Goal: Transaction & Acquisition: Book appointment/travel/reservation

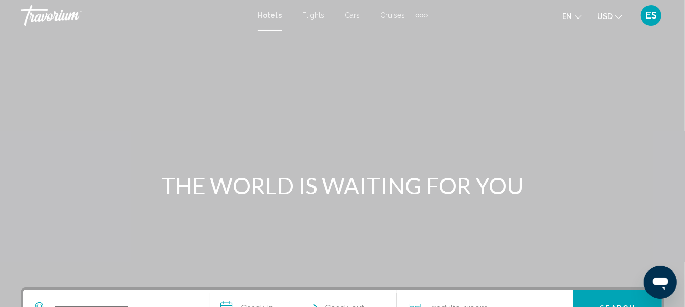
click at [613, 21] on button "USD USD ($) MXN (Mex$) CAD (Can$) GBP (£) EUR (€) AUD (A$) NZD (NZ$) CNY (CN¥)" at bounding box center [609, 16] width 25 height 15
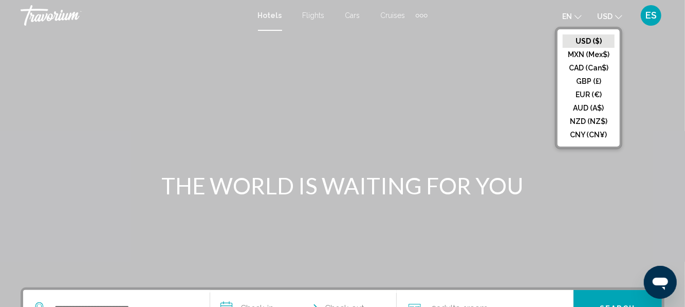
click at [594, 98] on button "EUR (€)" at bounding box center [588, 94] width 52 height 13
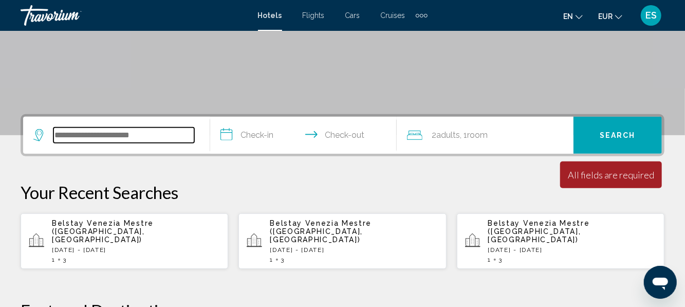
click at [73, 142] on input "Search widget" at bounding box center [123, 134] width 141 height 15
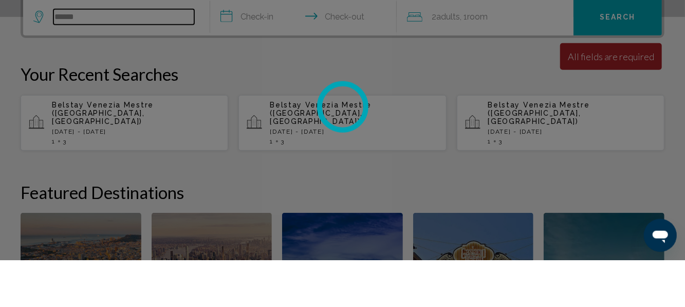
scroll to position [244, 0]
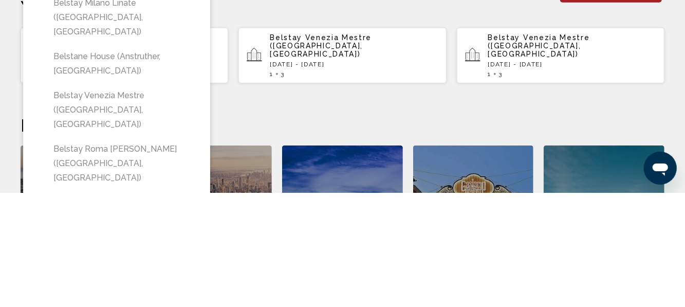
click at [78, 200] on button "Belstay Venezia Mestre ([GEOGRAPHIC_DATA], [GEOGRAPHIC_DATA])" at bounding box center [124, 224] width 152 height 48
type input "**********"
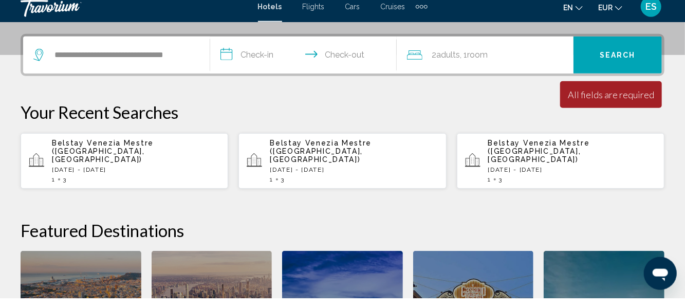
click at [252, 65] on input "**********" at bounding box center [305, 65] width 191 height 40
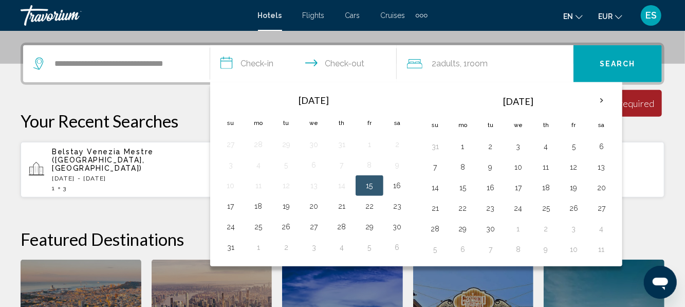
click at [361, 185] on button "15" at bounding box center [369, 185] width 16 height 14
click at [261, 206] on button "18" at bounding box center [258, 206] width 16 height 14
type input "**********"
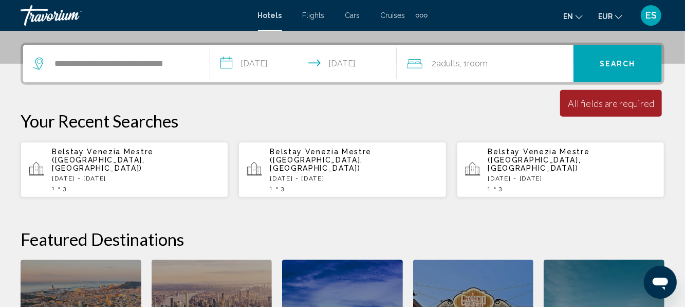
click at [535, 58] on div "2 Adult Adults , 1 Room rooms" at bounding box center [490, 63] width 166 height 14
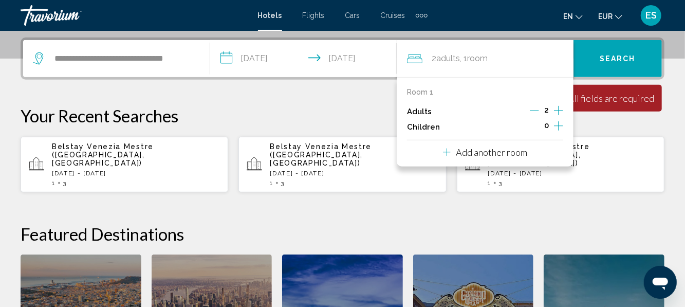
scroll to position [254, 0]
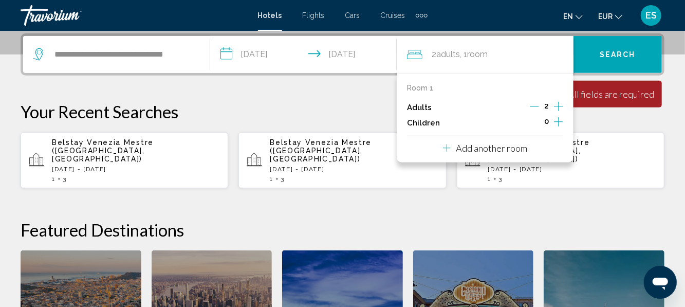
click at [560, 107] on icon "Increment adults" at bounding box center [558, 106] width 9 height 12
click at [629, 57] on span "Search" at bounding box center [617, 55] width 36 height 8
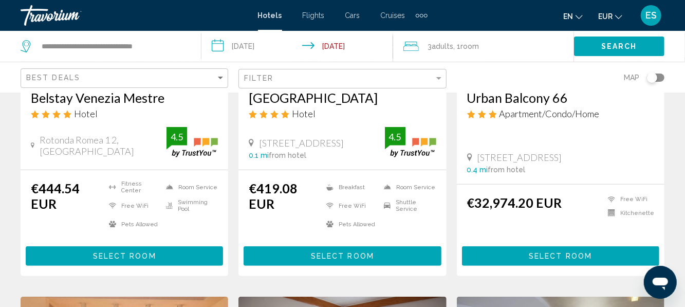
scroll to position [214, 0]
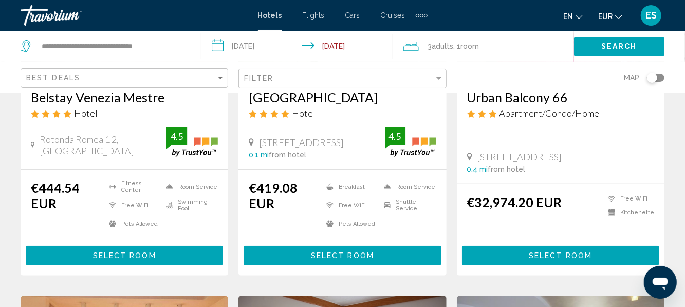
click at [52, 112] on icon "4 star Hotel" at bounding box center [56, 113] width 8 height 9
click at [61, 102] on h3 "Belstay Venezia Mestre" at bounding box center [124, 96] width 187 height 15
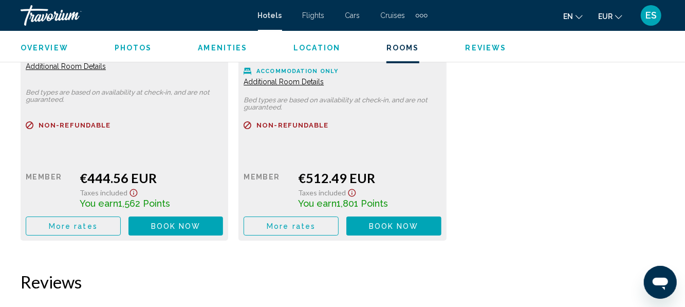
scroll to position [1756, 0]
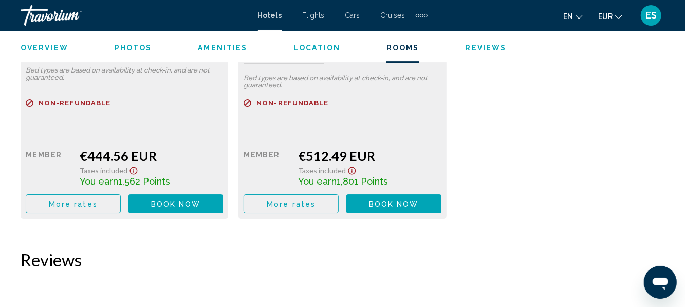
click at [56, 205] on span "More rates" at bounding box center [73, 204] width 49 height 8
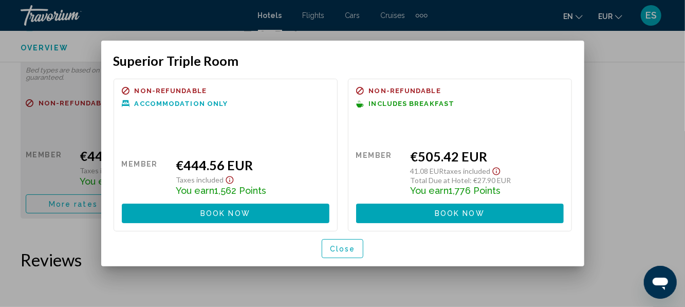
click at [338, 246] on span "Close" at bounding box center [343, 248] width 26 height 8
